Goal: Transaction & Acquisition: Purchase product/service

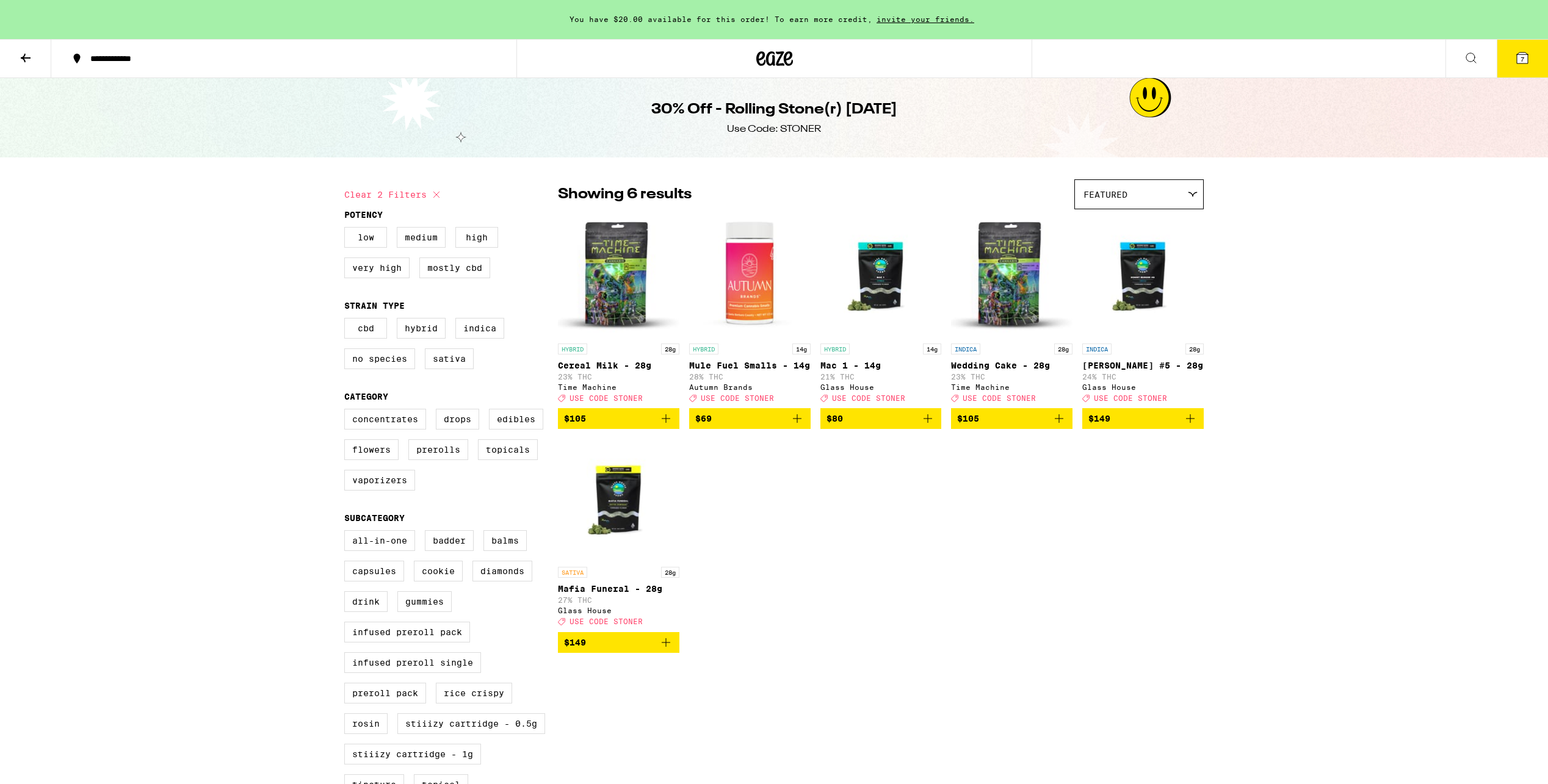
click at [25, 54] on icon at bounding box center [26, 58] width 10 height 8
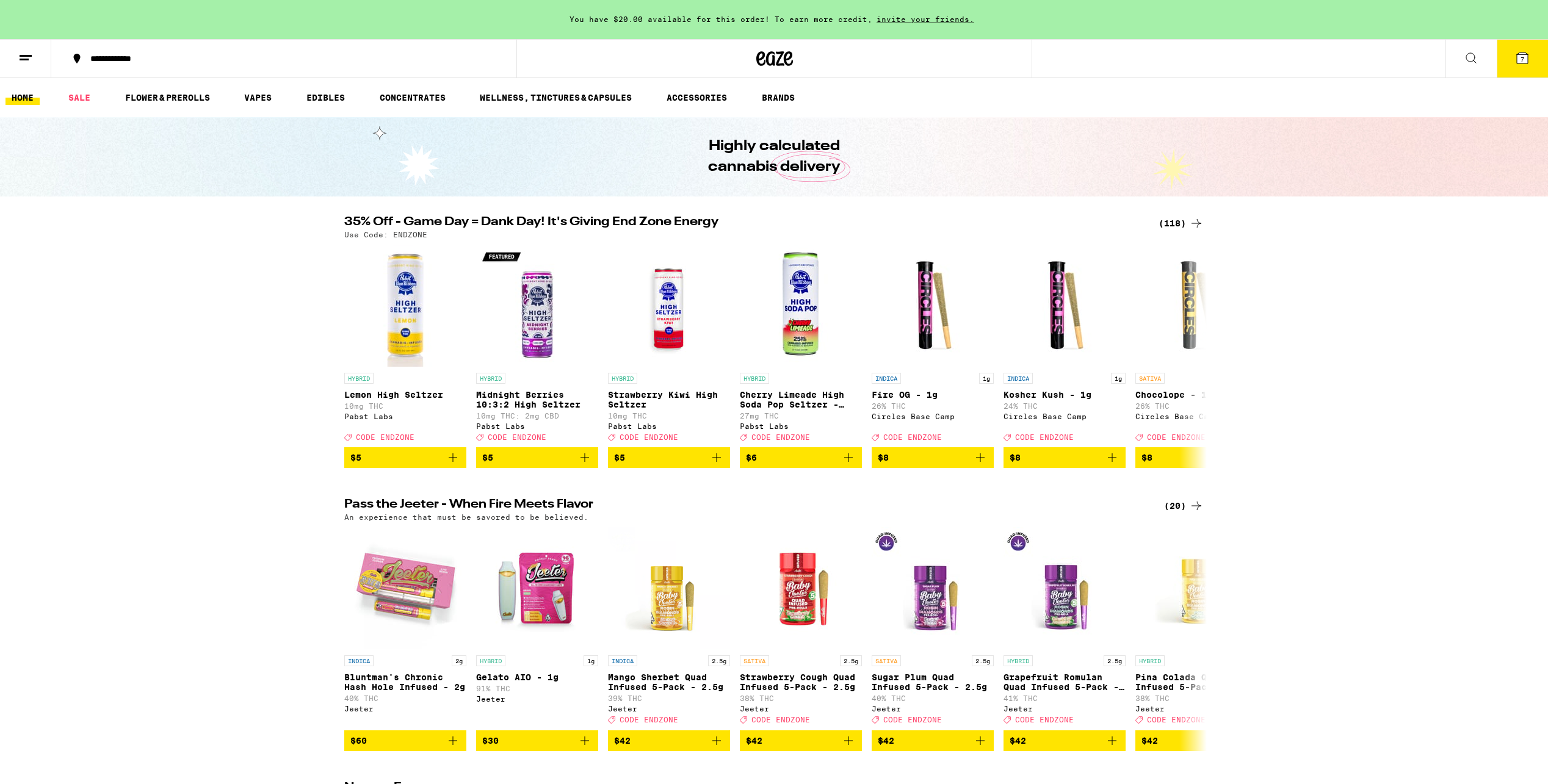
click at [1186, 226] on div "(118)" at bounding box center [1181, 223] width 45 height 15
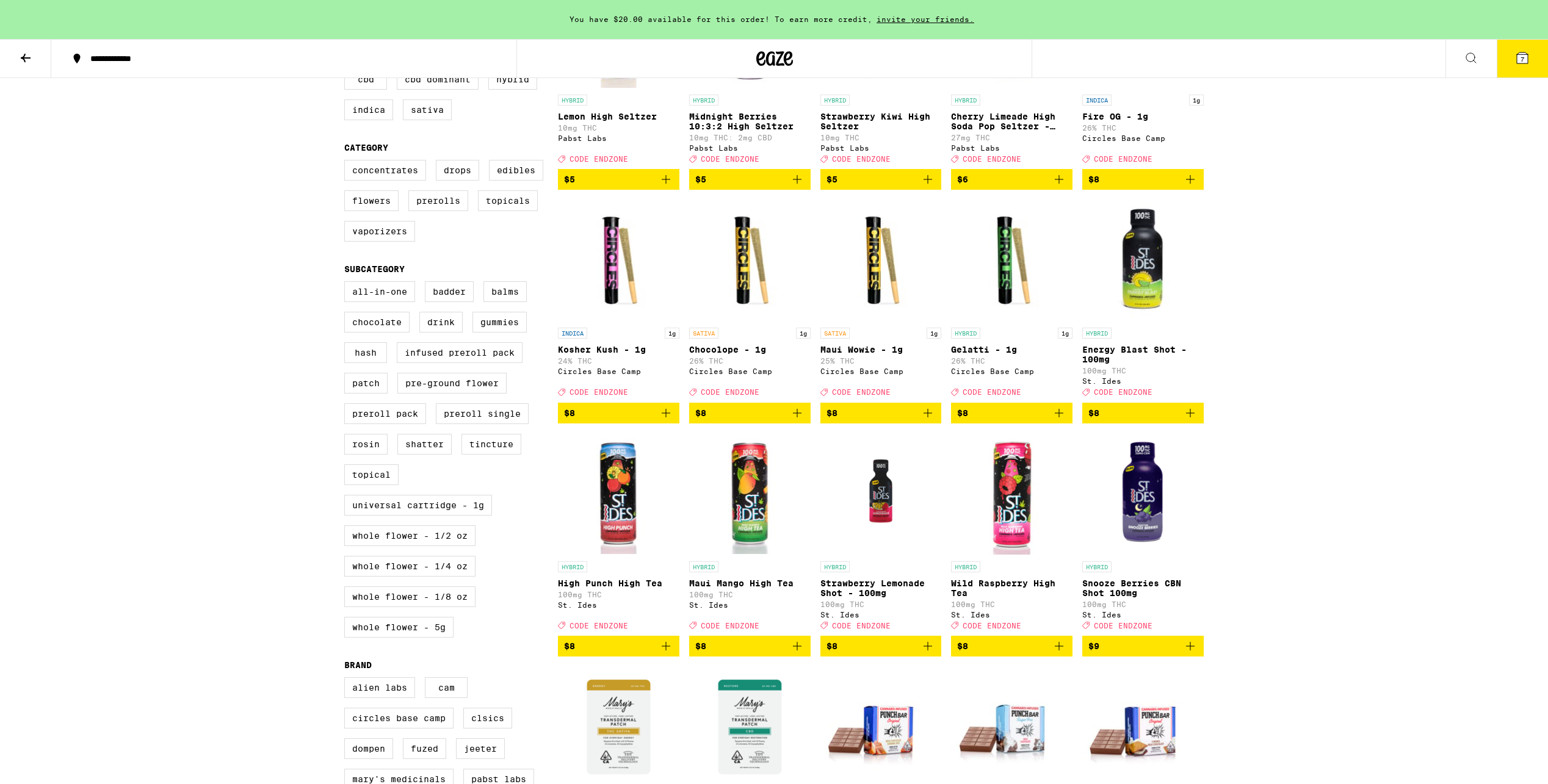
scroll to position [280, 0]
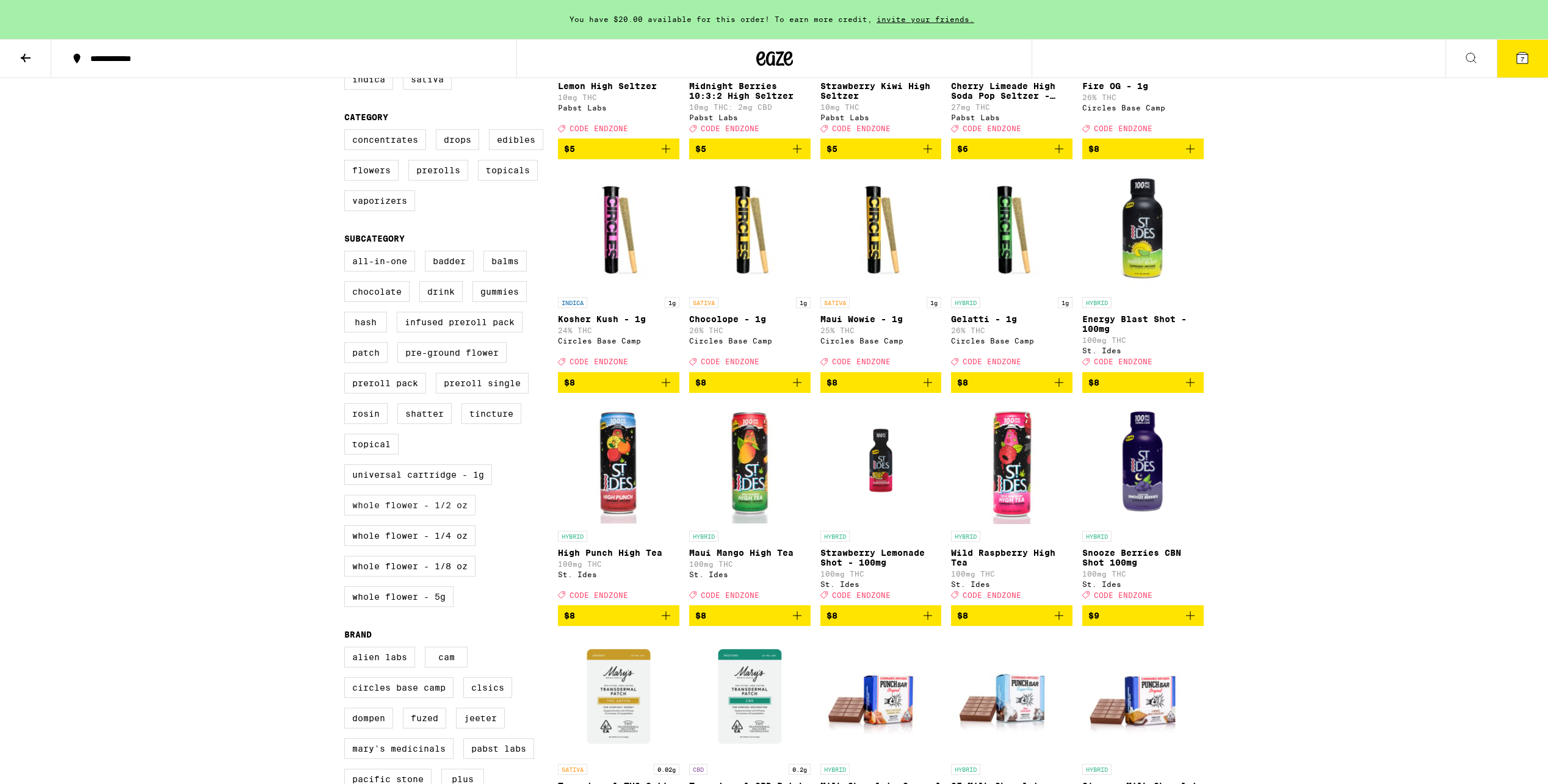
click at [415, 516] on label "Whole Flower - 1/2 oz" at bounding box center [409, 505] width 131 height 21
click at [348, 254] on input "Whole Flower - 1/2 oz" at bounding box center [347, 253] width 1 height 1
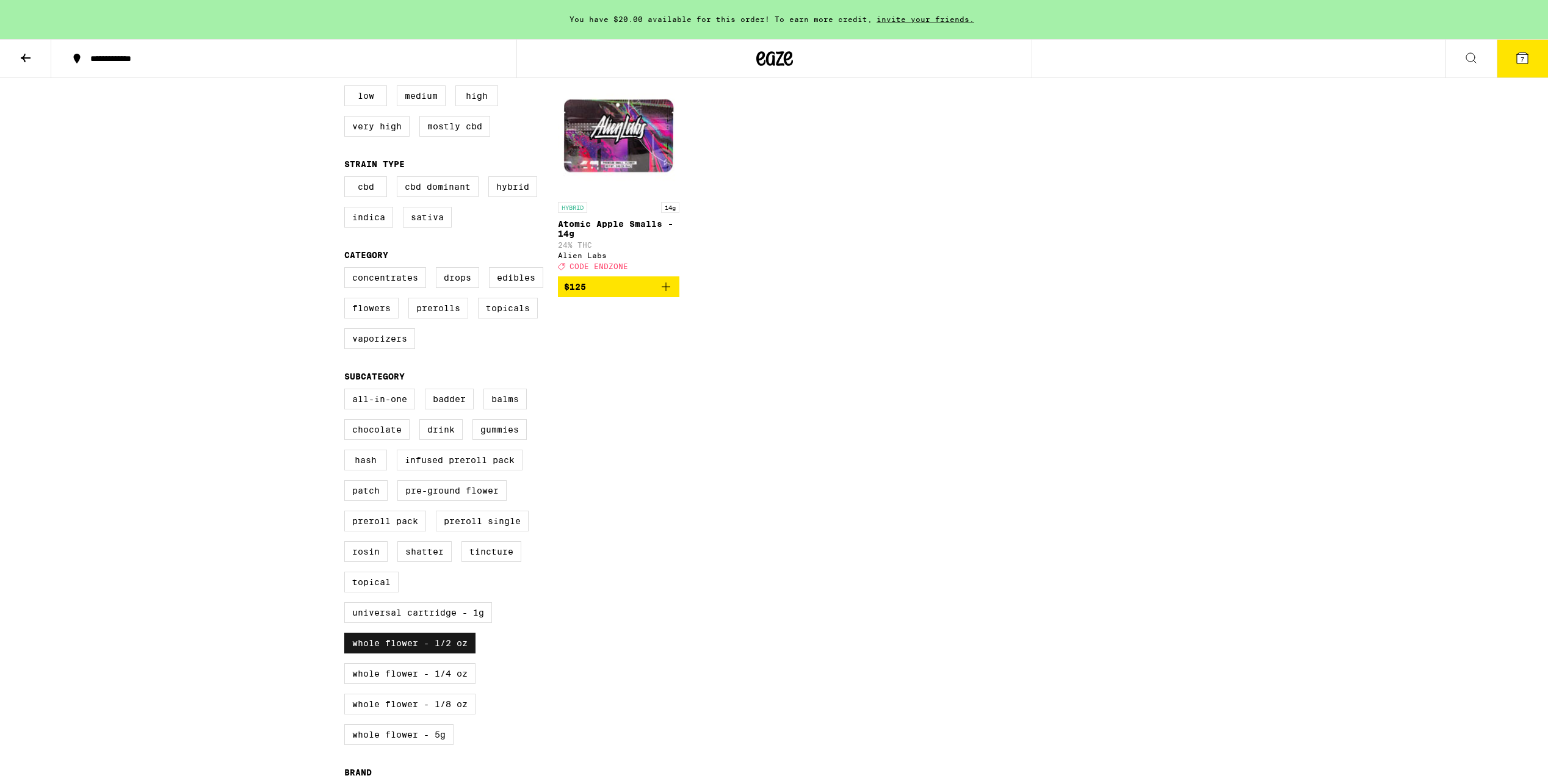
scroll to position [142, 0]
click at [411, 653] on label "Whole Flower - 1/2 oz" at bounding box center [409, 642] width 131 height 21
click at [348, 391] on input "Whole Flower - 1/2 oz" at bounding box center [347, 390] width 1 height 1
checkbox input "false"
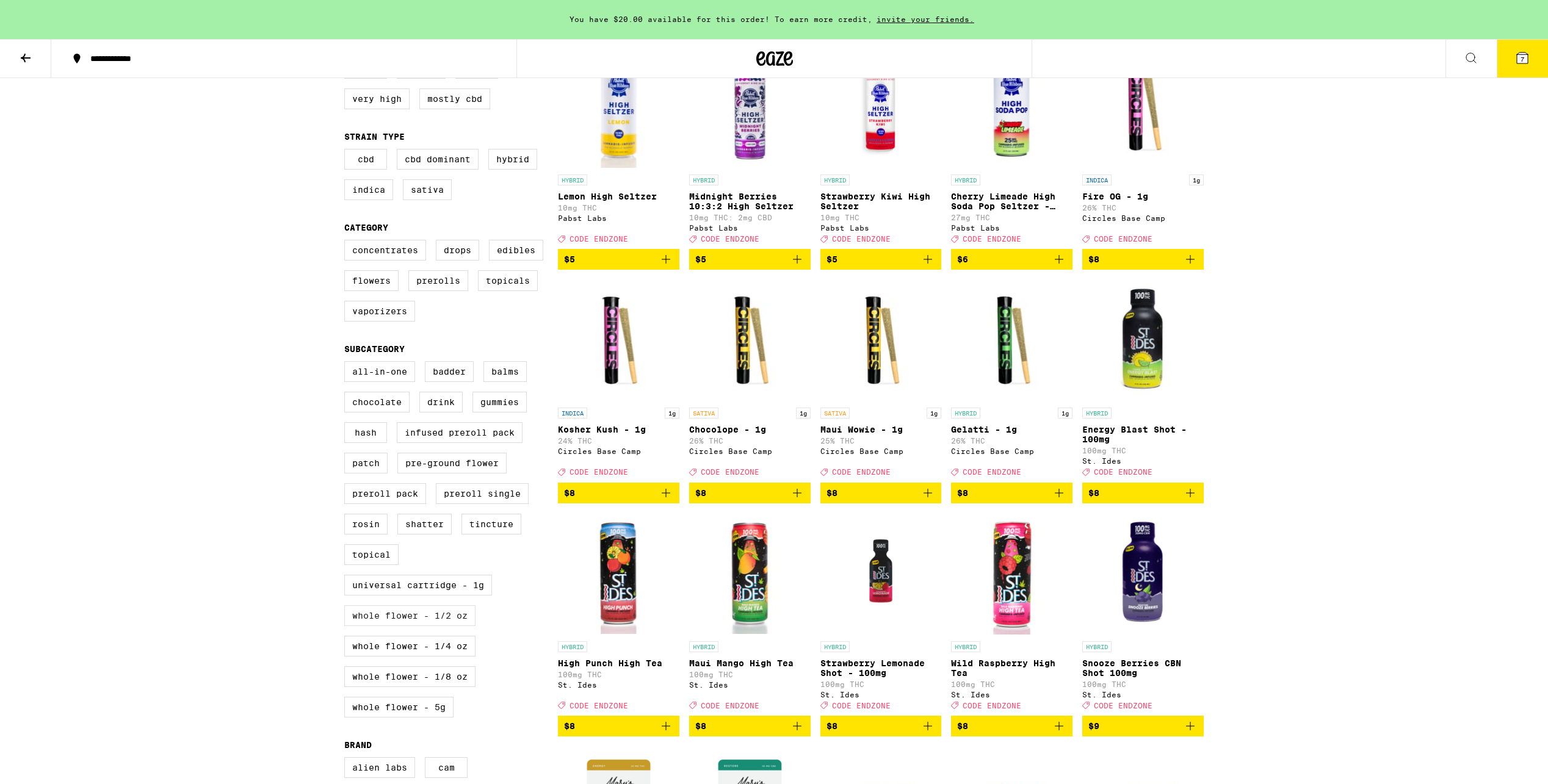
scroll to position [172, 0]
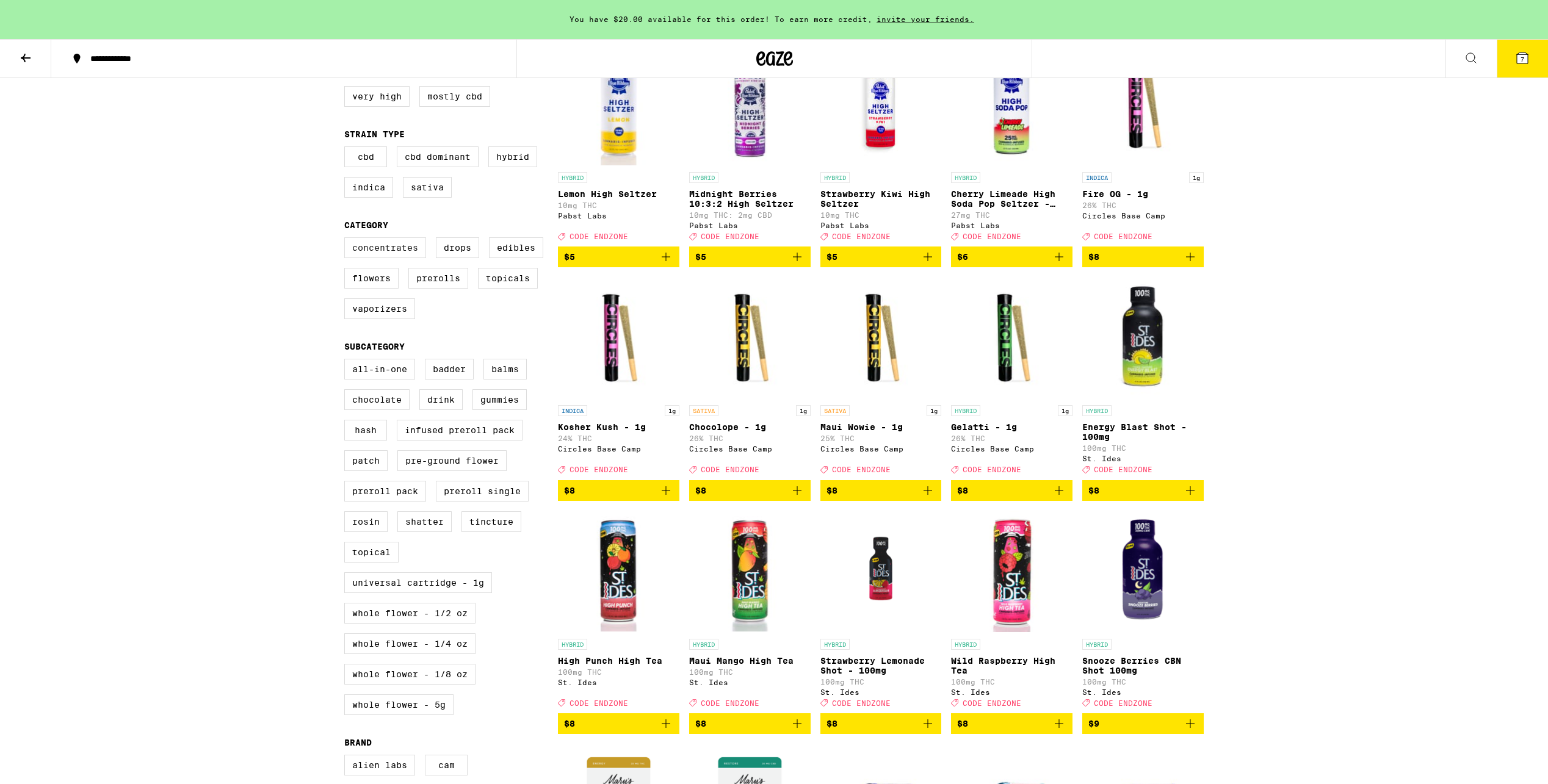
click at [392, 258] on label "Concentrates" at bounding box center [385, 248] width 82 height 21
click at [348, 240] on input "Concentrates" at bounding box center [347, 239] width 1 height 1
checkbox input "true"
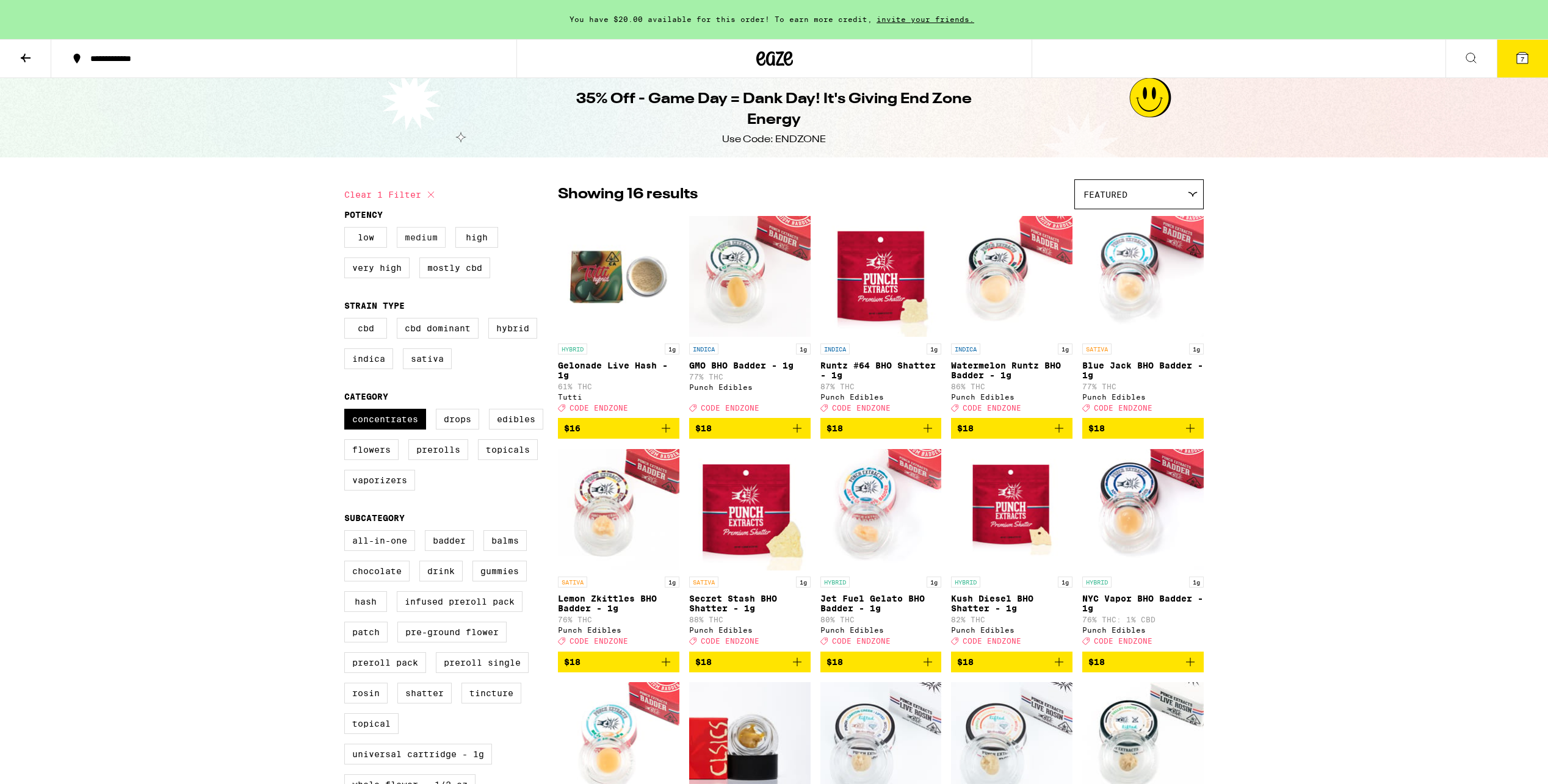
scroll to position [1, 0]
